Goal: Information Seeking & Learning: Learn about a topic

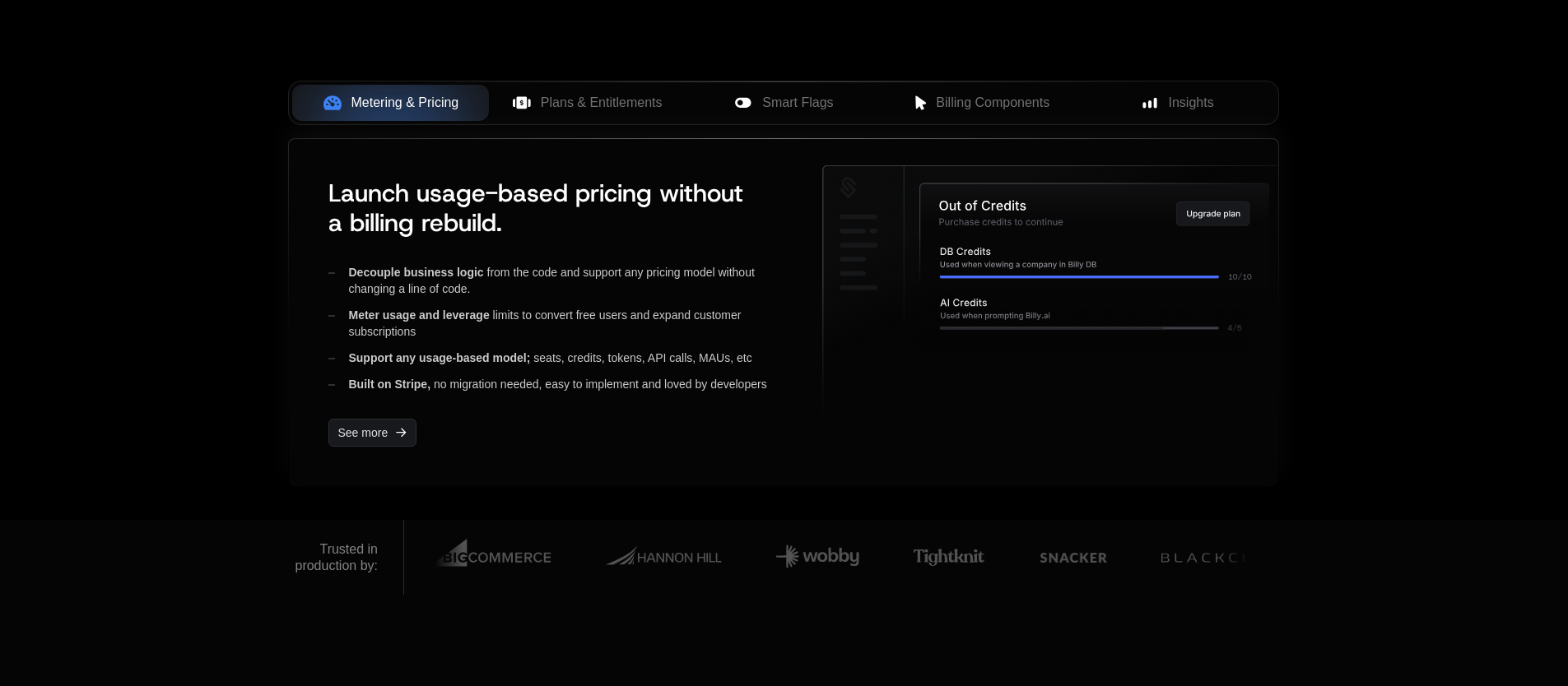
scroll to position [626, 0]
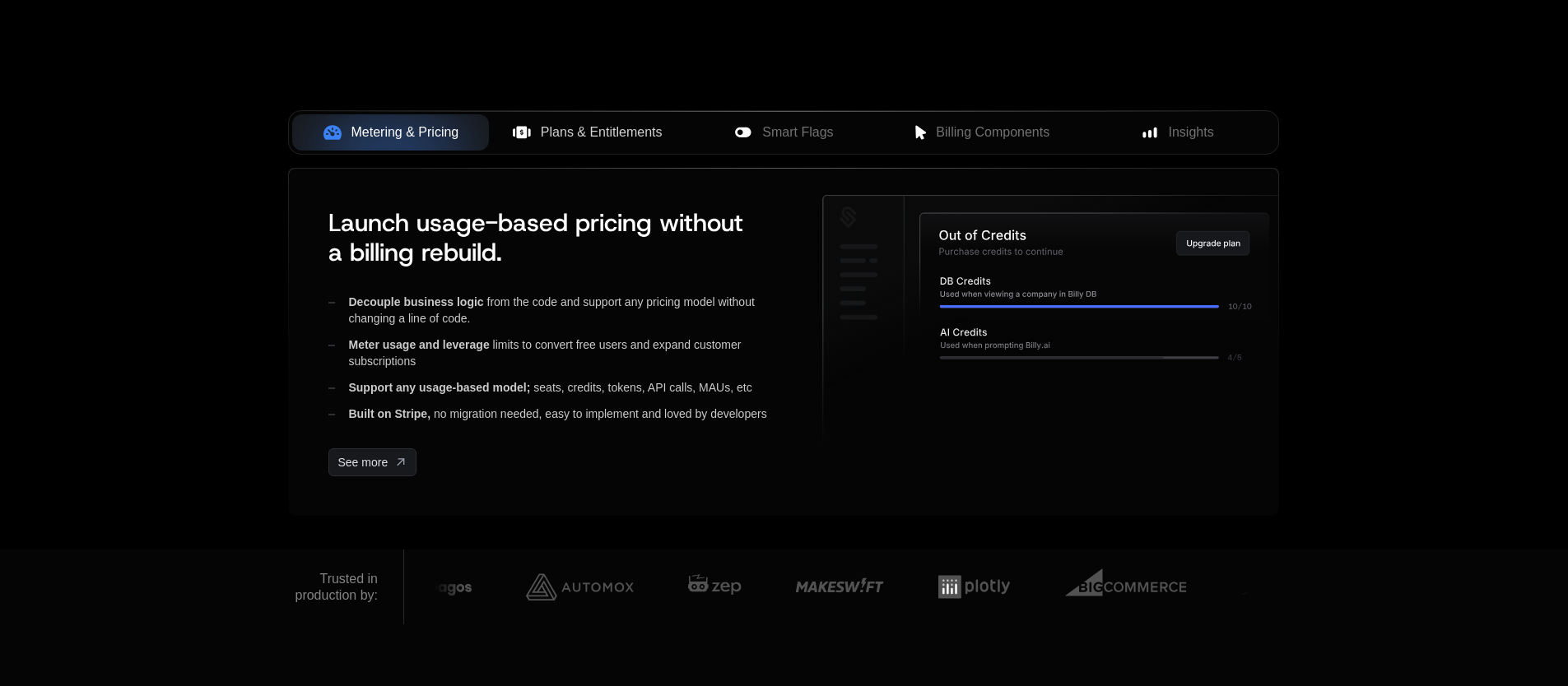
click at [533, 141] on div "Plans & Entitlements" at bounding box center [587, 132] width 170 height 19
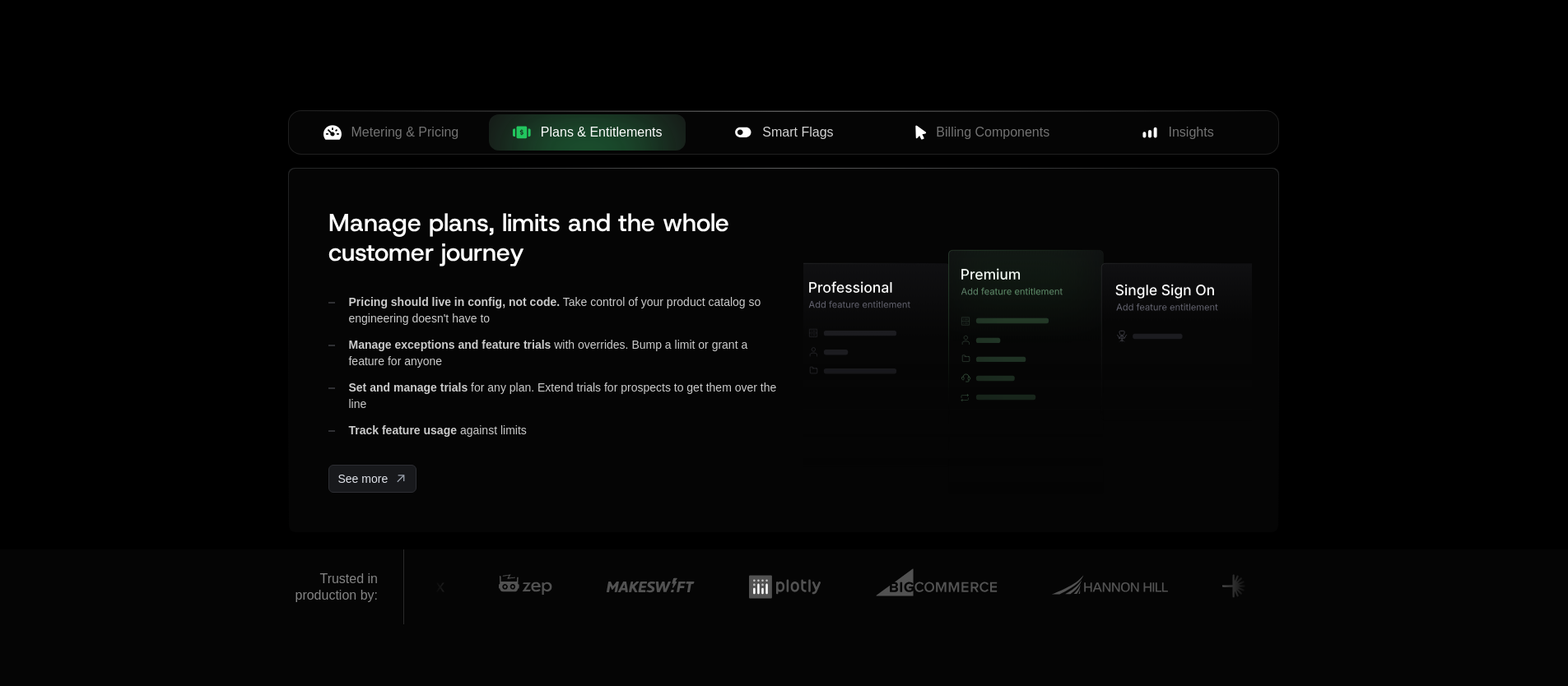
click at [794, 143] on button "Smart Flags" at bounding box center [783, 131] width 196 height 36
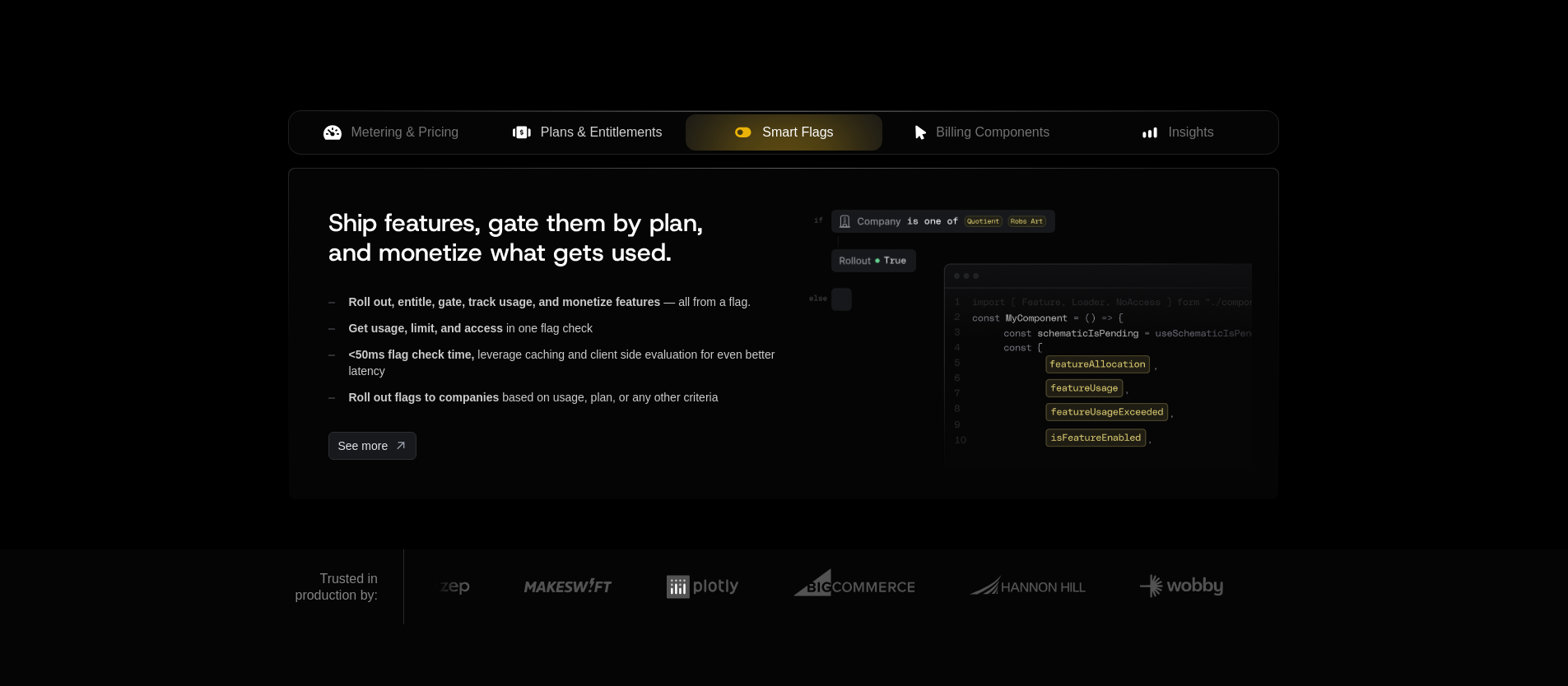
scroll to position [605, 0]
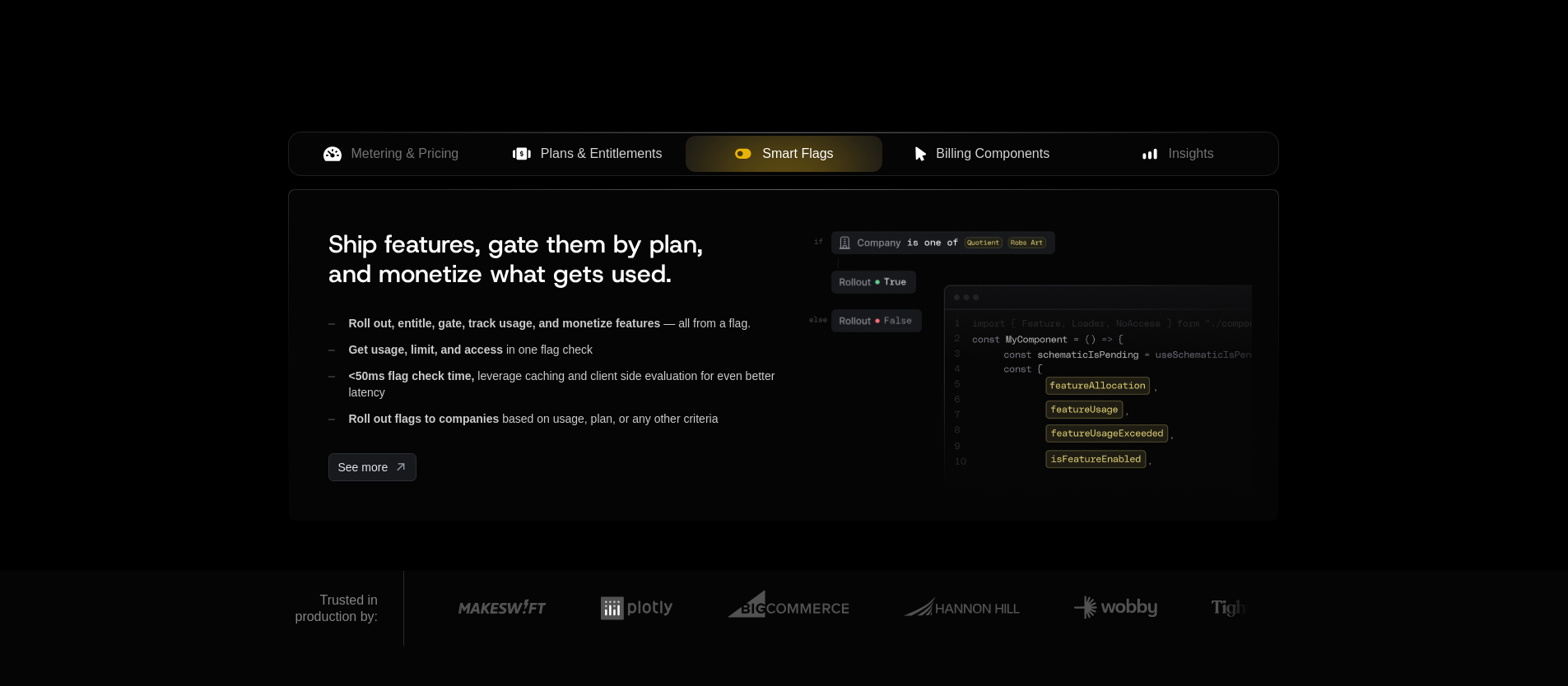
click at [1013, 162] on span "Billing Components" at bounding box center [992, 154] width 113 height 19
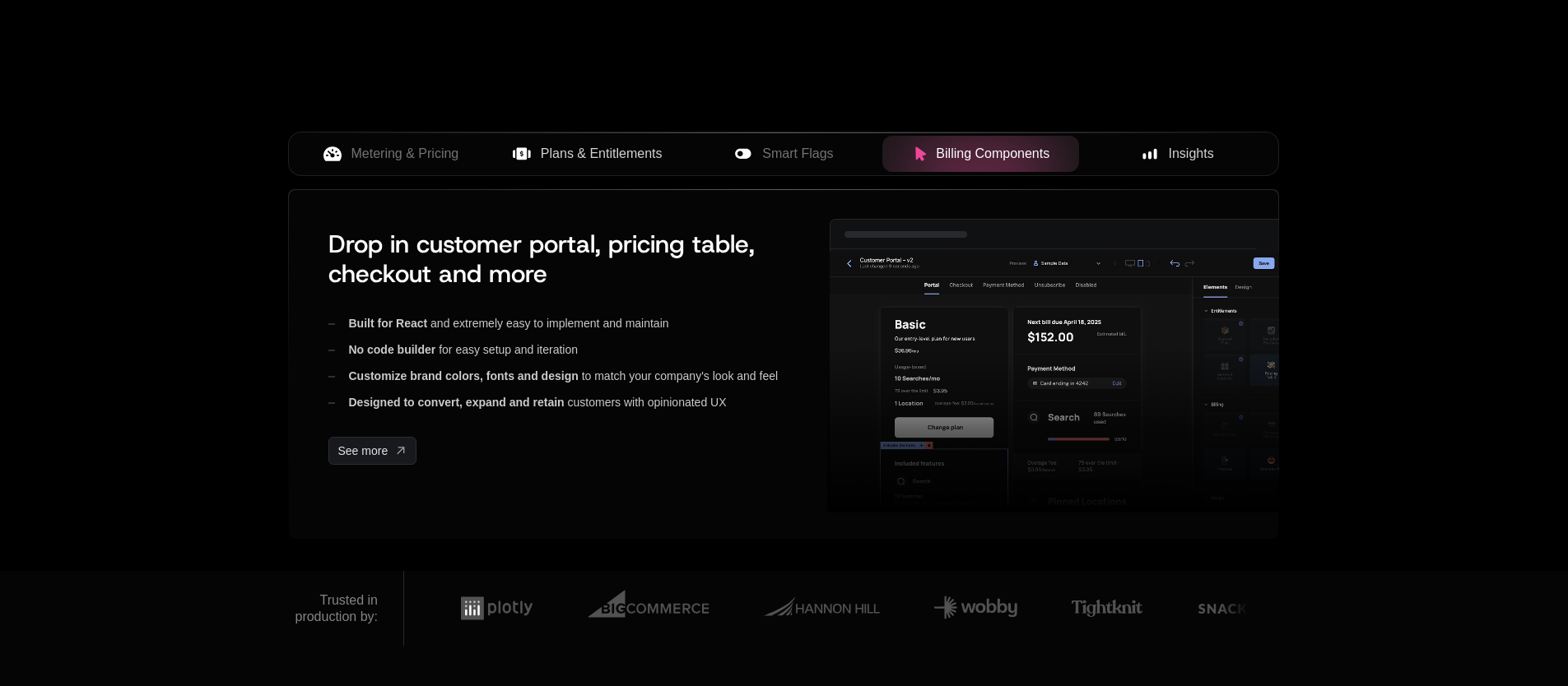
click at [1170, 171] on button "Insights" at bounding box center [1176, 153] width 196 height 36
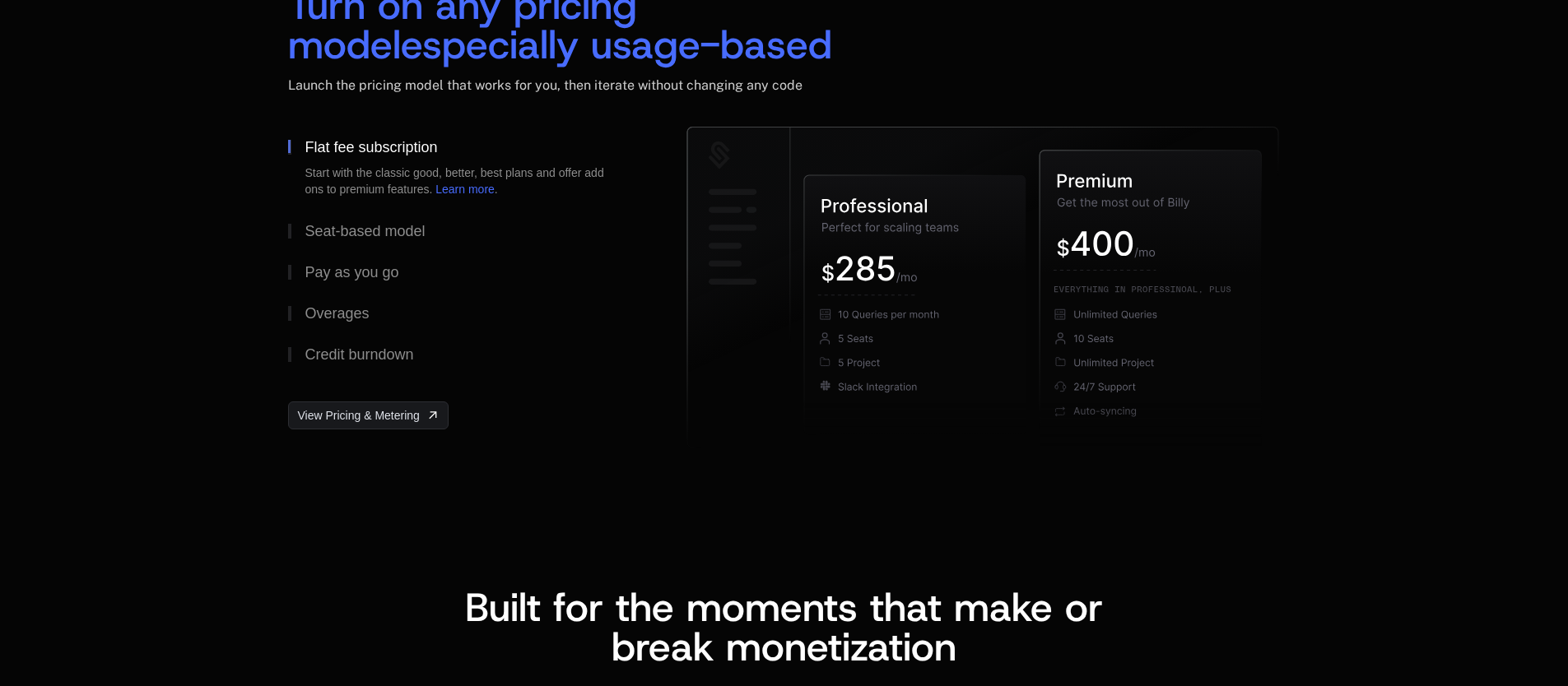
scroll to position [2556, 0]
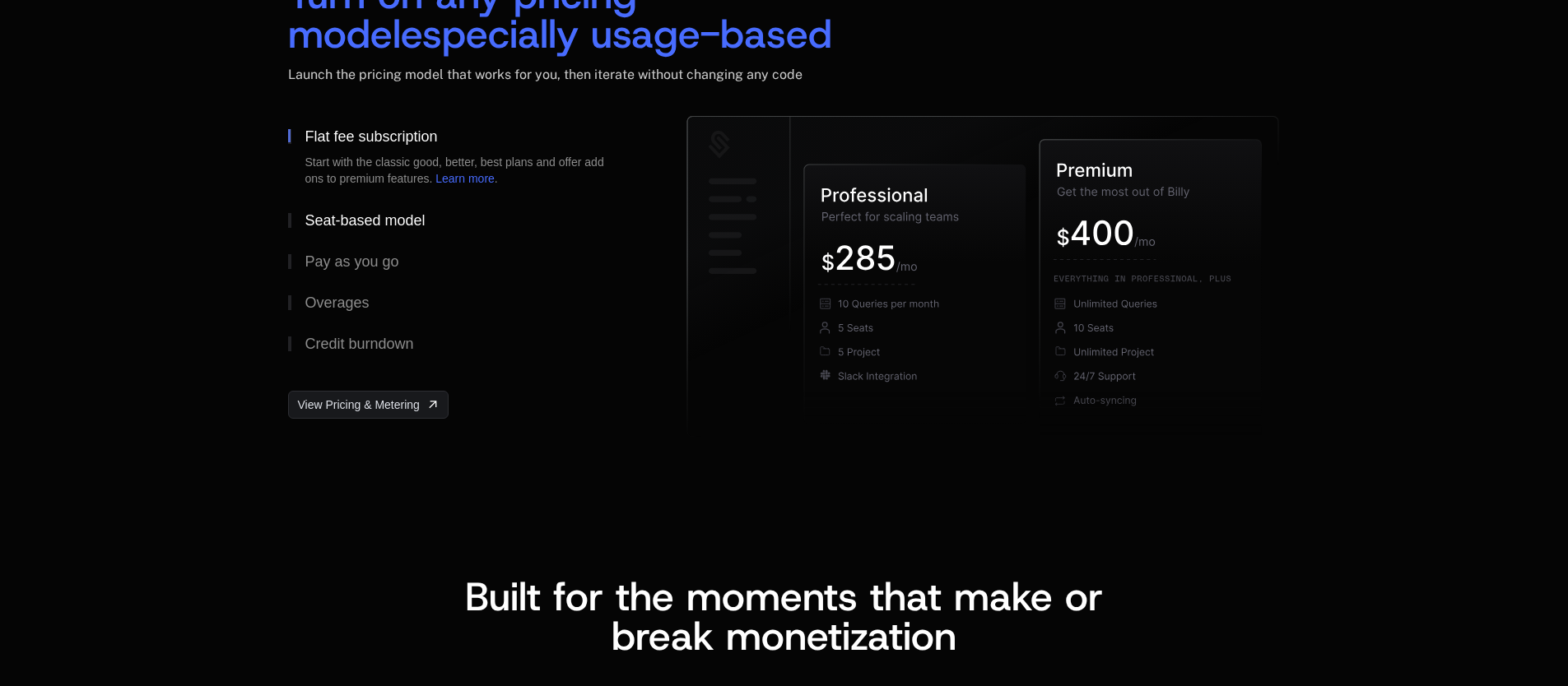
click at [364, 217] on div "Seat-based model" at bounding box center [364, 219] width 120 height 14
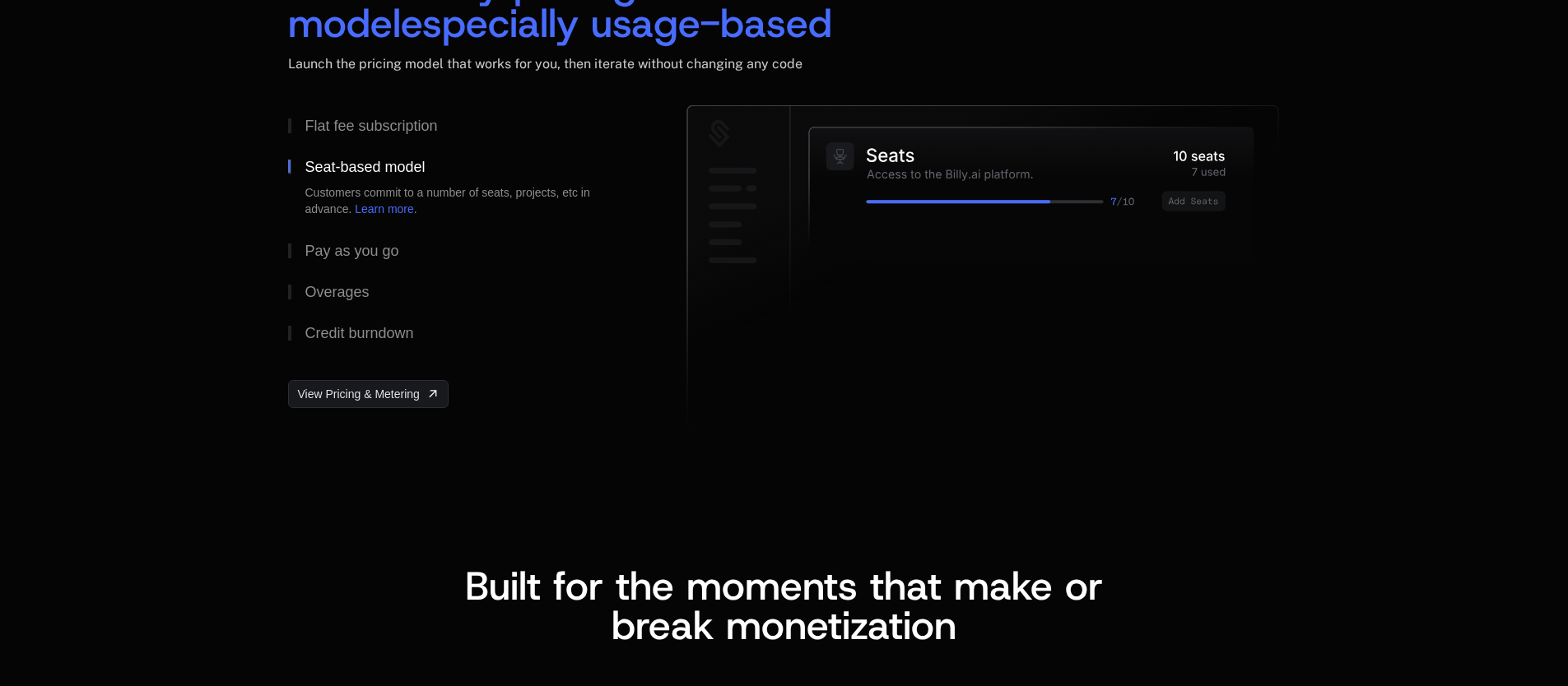
scroll to position [2588, 0]
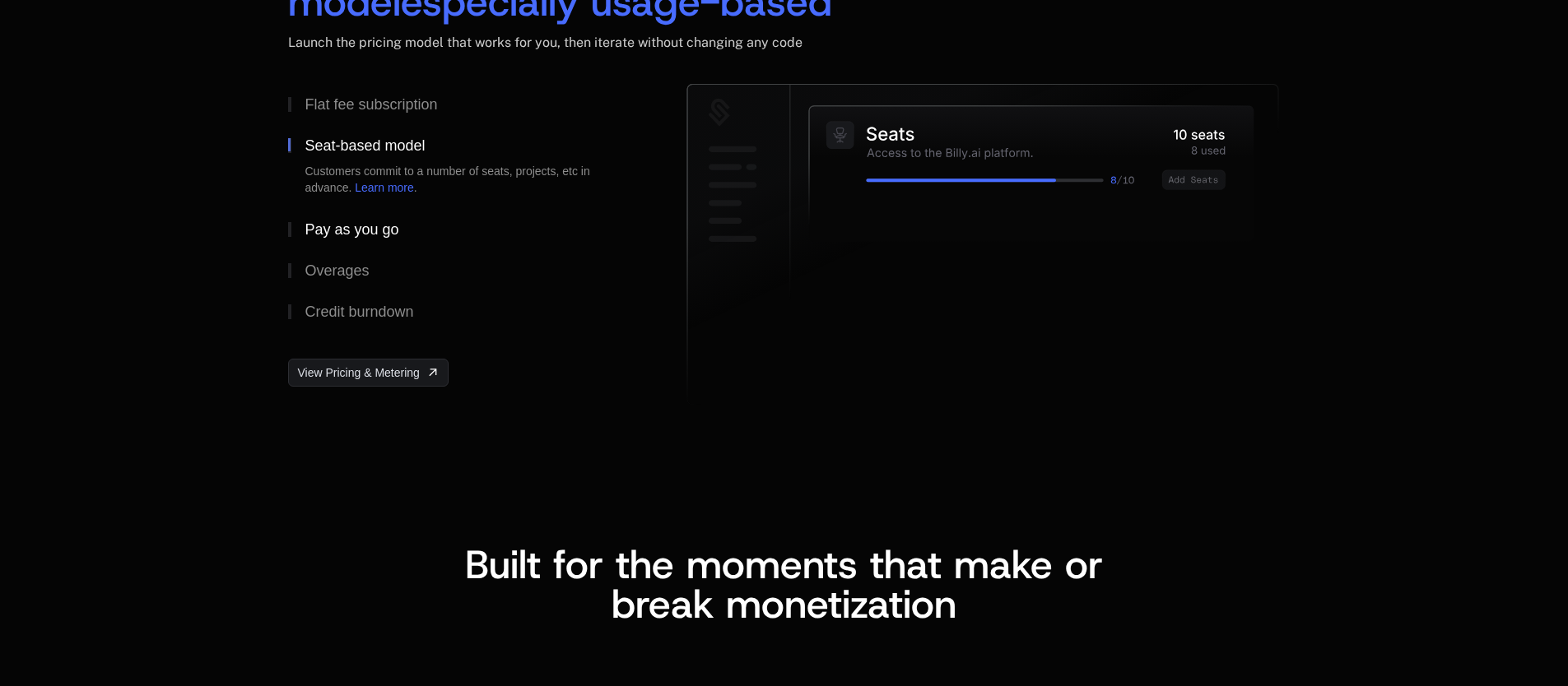
click at [363, 223] on div "Pay as you go" at bounding box center [351, 229] width 94 height 14
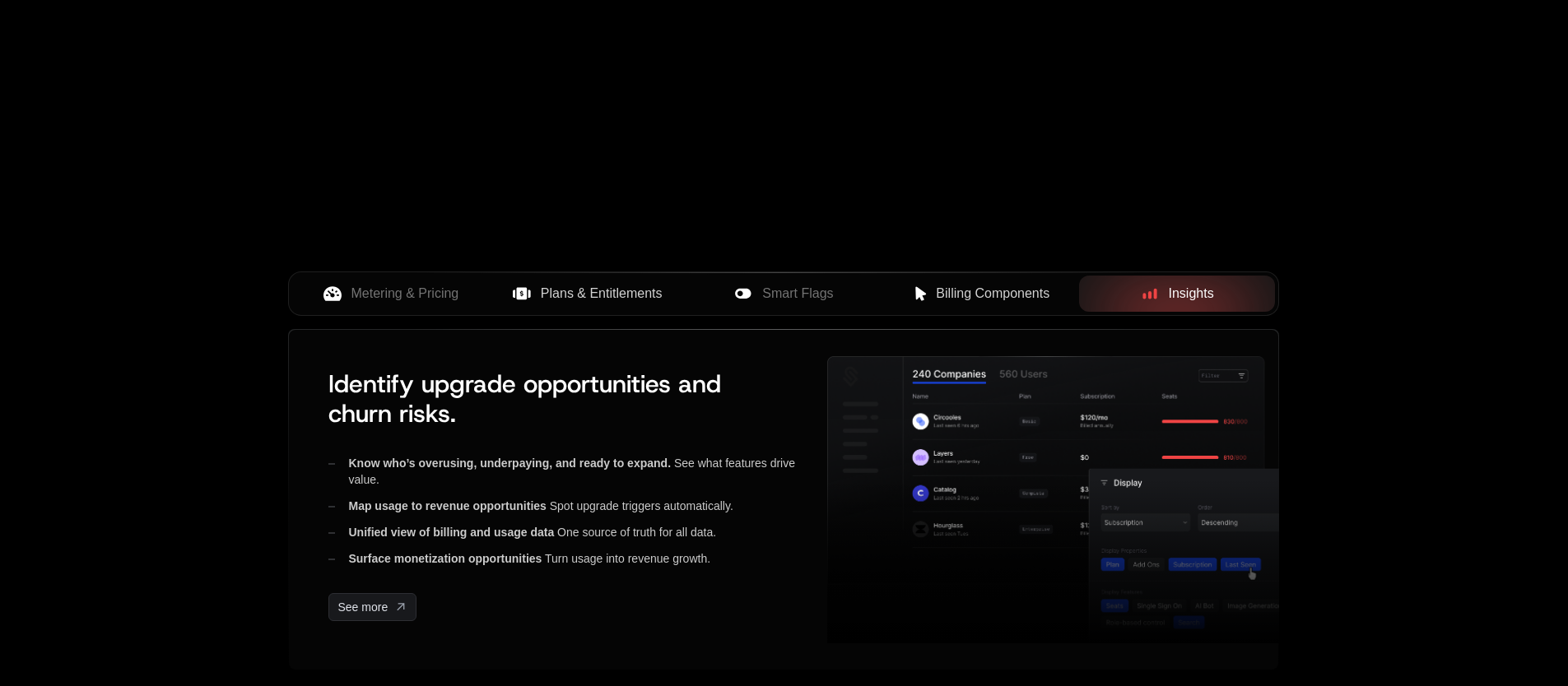
scroll to position [0, 0]
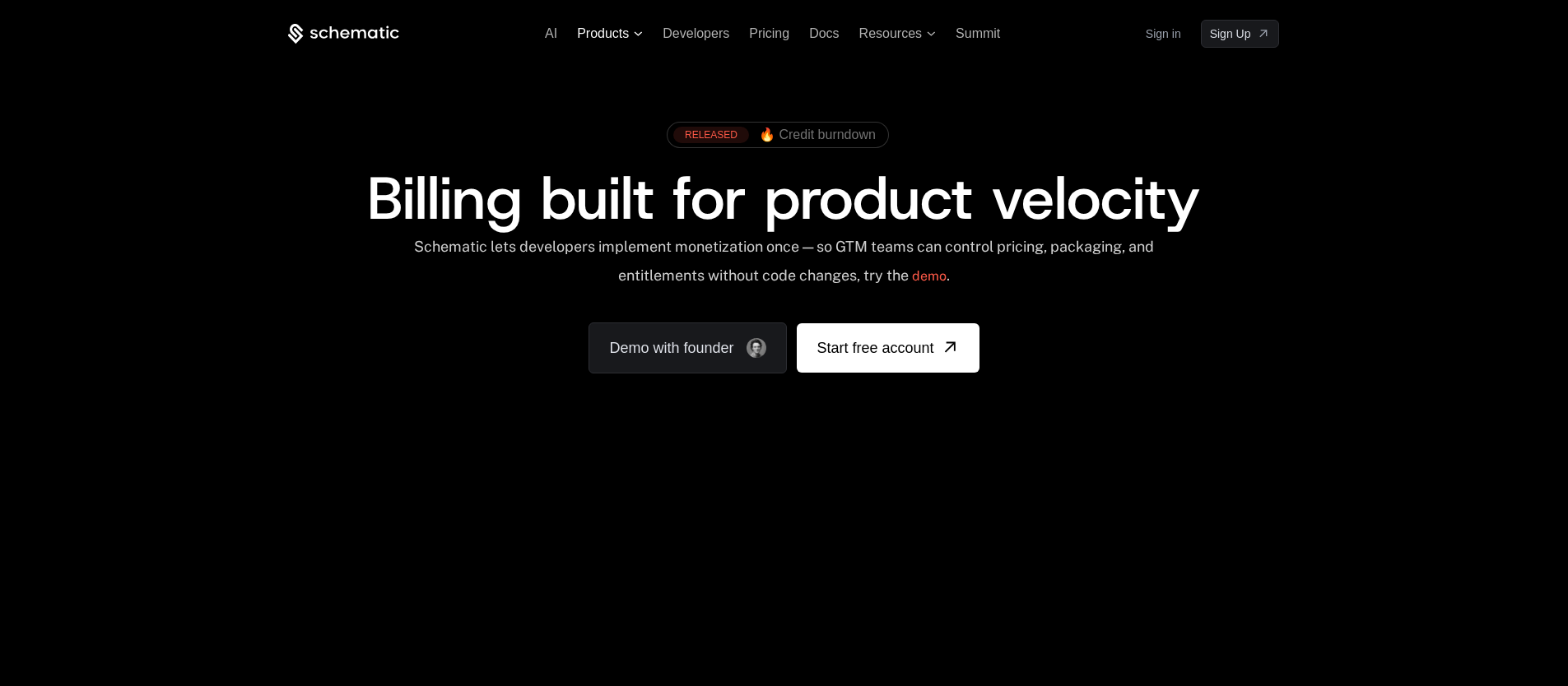
click at [623, 38] on span "Products" at bounding box center [603, 33] width 52 height 14
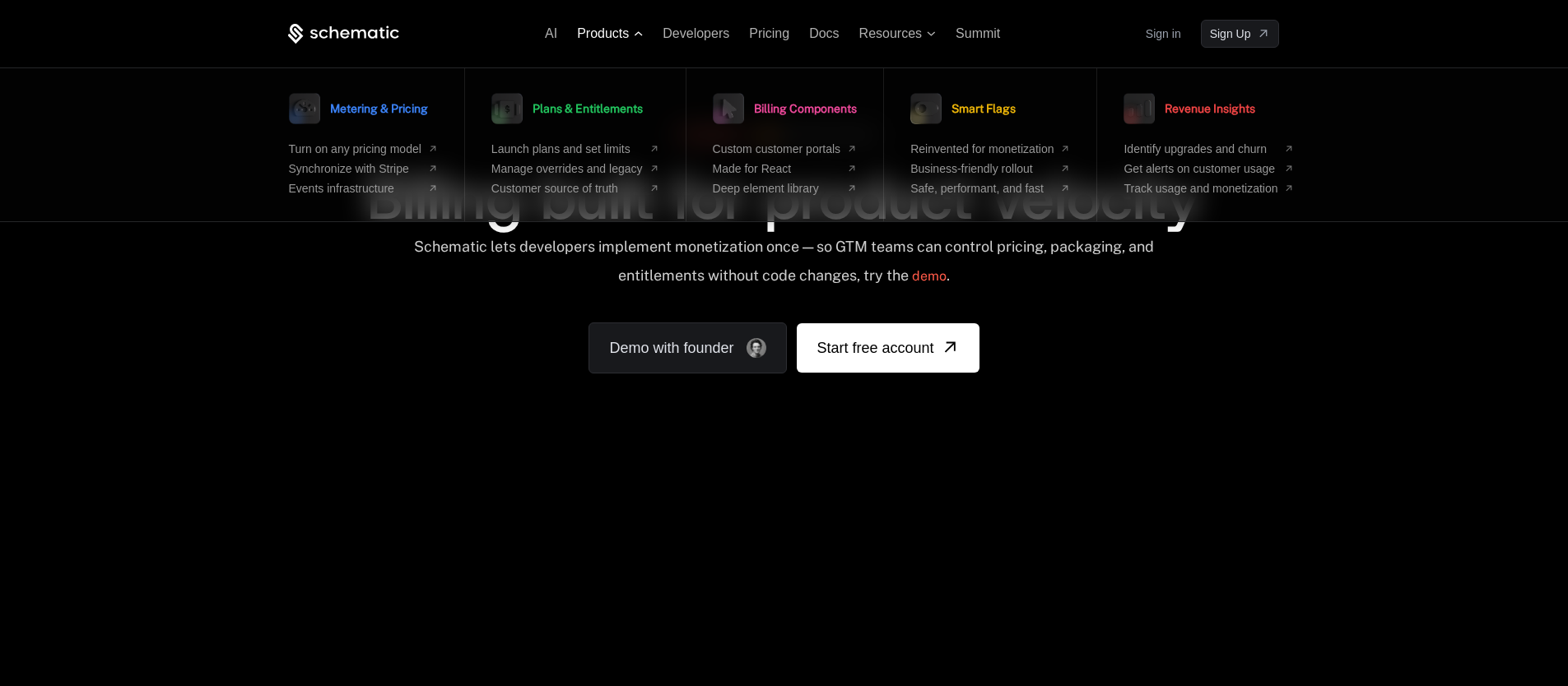
click at [623, 38] on span "Products" at bounding box center [603, 33] width 52 height 14
